Goal: Transaction & Acquisition: Purchase product/service

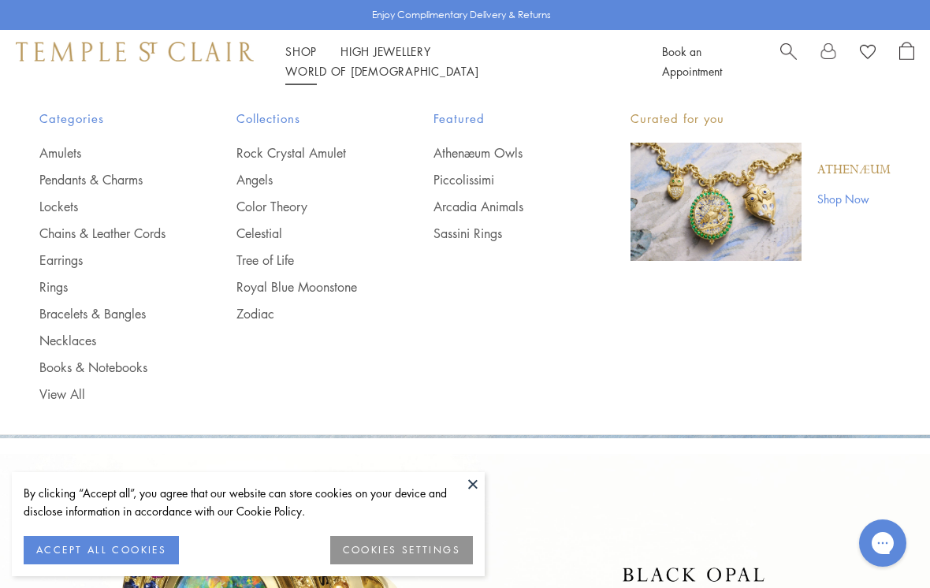
click at [57, 206] on link "Lockets" at bounding box center [106, 206] width 134 height 17
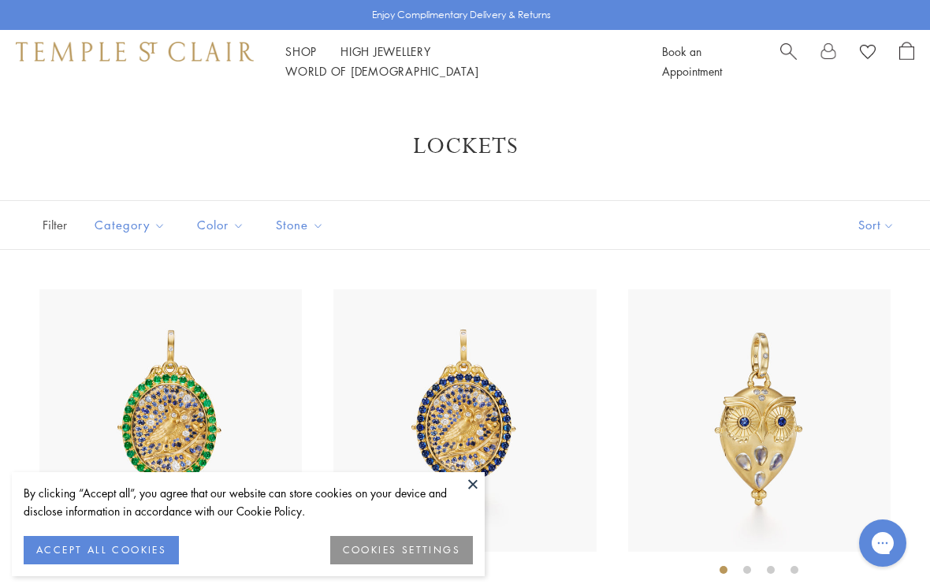
click at [469, 478] on button at bounding box center [473, 484] width 24 height 24
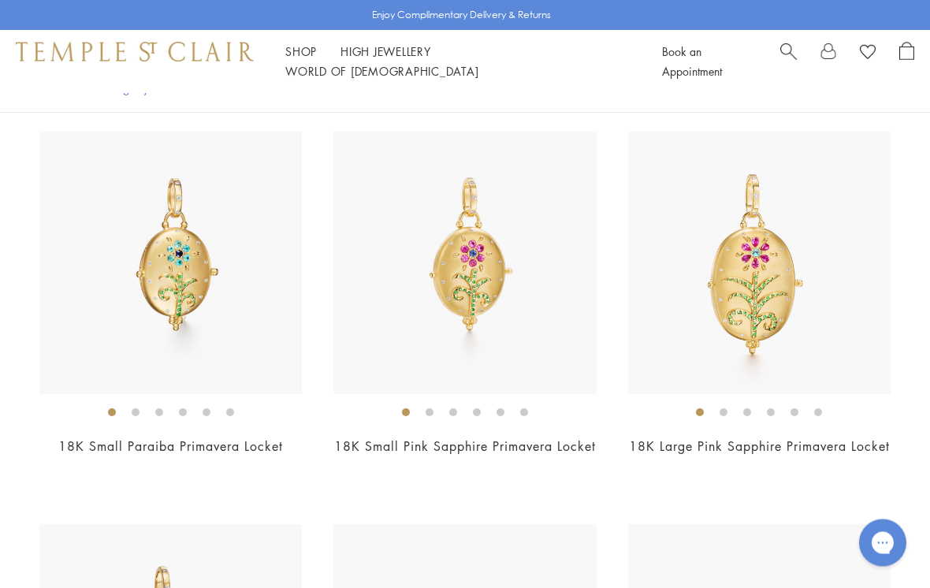
scroll to position [1336, 0]
click at [239, 418] on ol at bounding box center [170, 412] width 262 height 20
click at [925, 54] on div "Shop Shop Categories Amulets Pendants & Charms Lockets Chains & Leather Cords E…" at bounding box center [465, 61] width 930 height 63
